Goal: Information Seeking & Learning: Learn about a topic

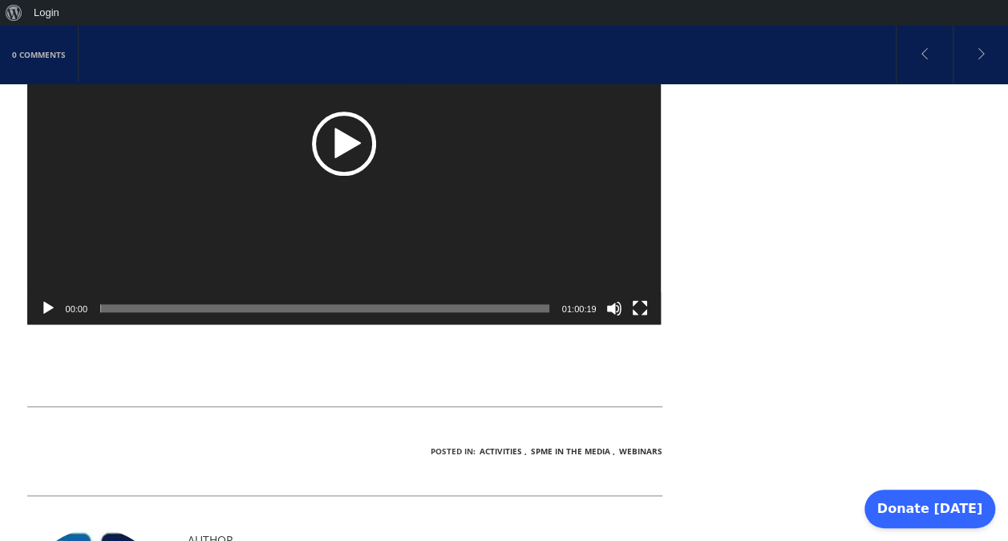
scroll to position [722, 0]
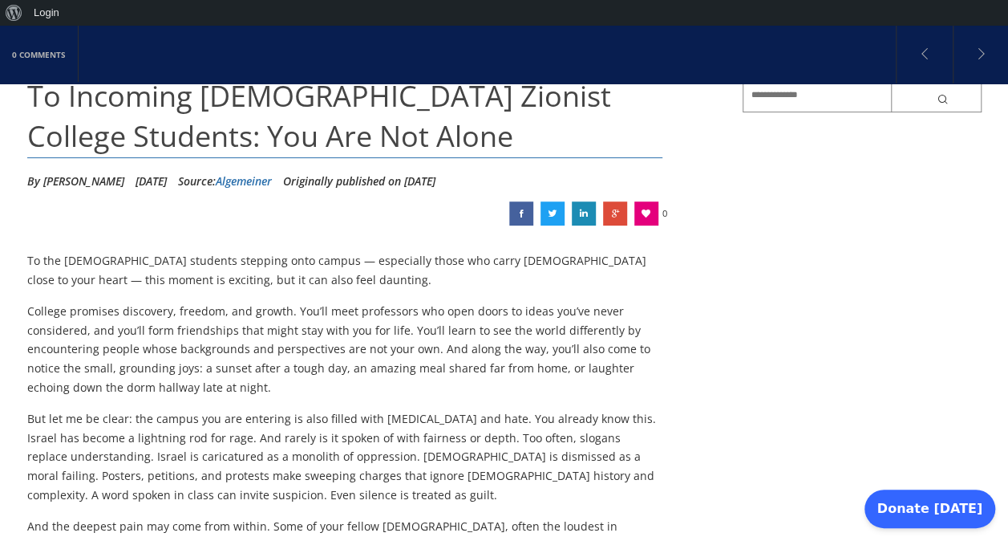
scroll to position [183, 0]
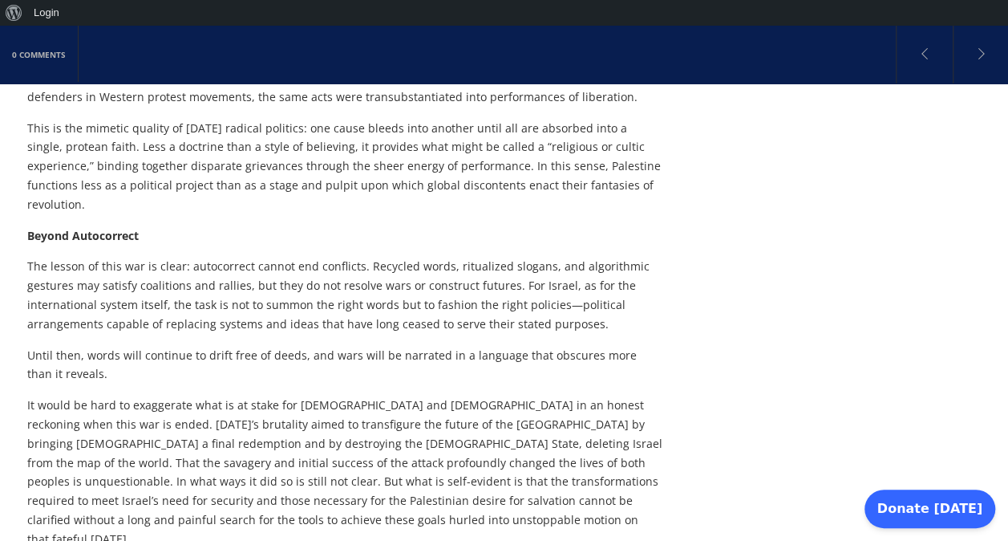
scroll to position [1696, 0]
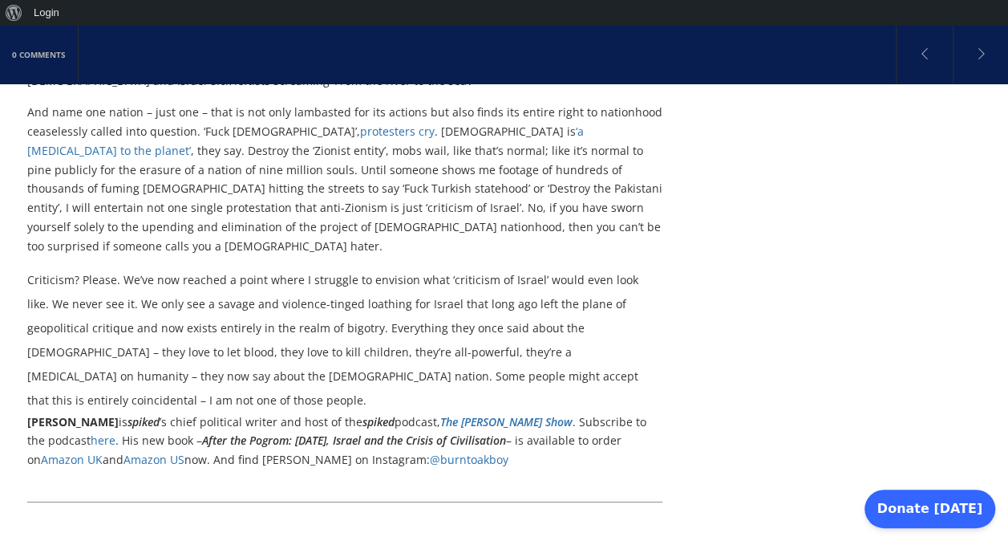
scroll to position [1481, 0]
